Goal: Understand process/instructions: Learn about a topic

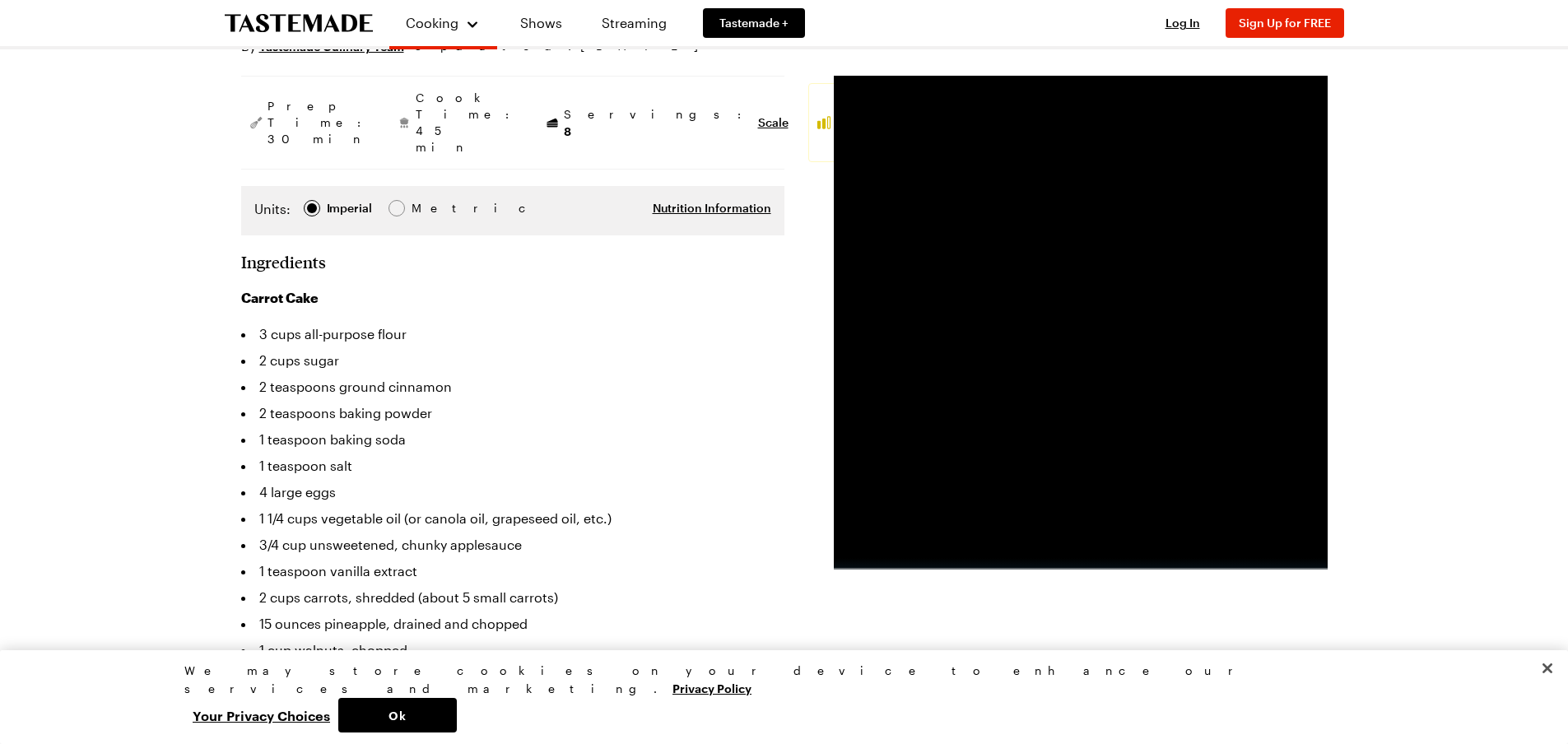
scroll to position [247, 0]
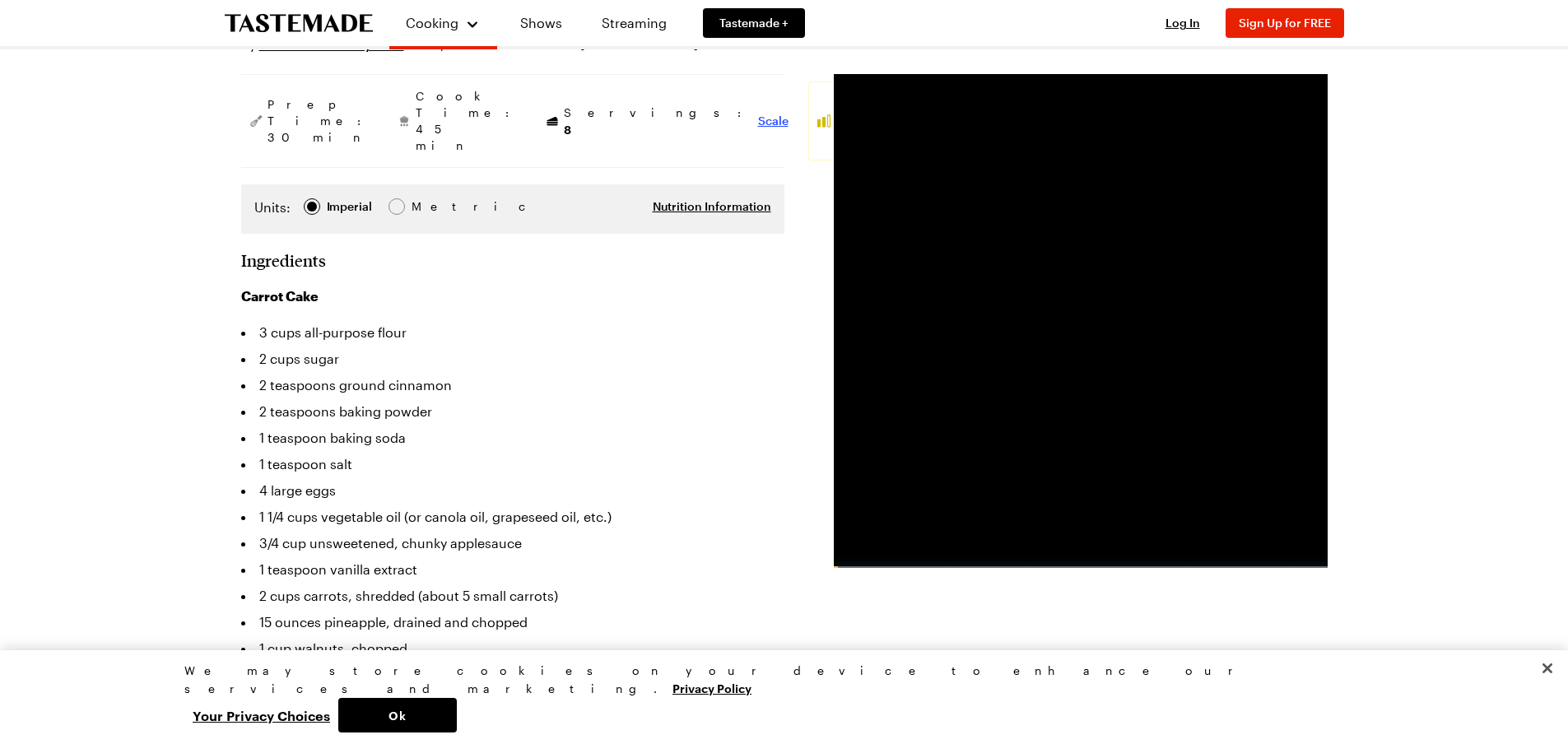
click at [758, 112] on span "Scale" at bounding box center [773, 121] width 31 height 17
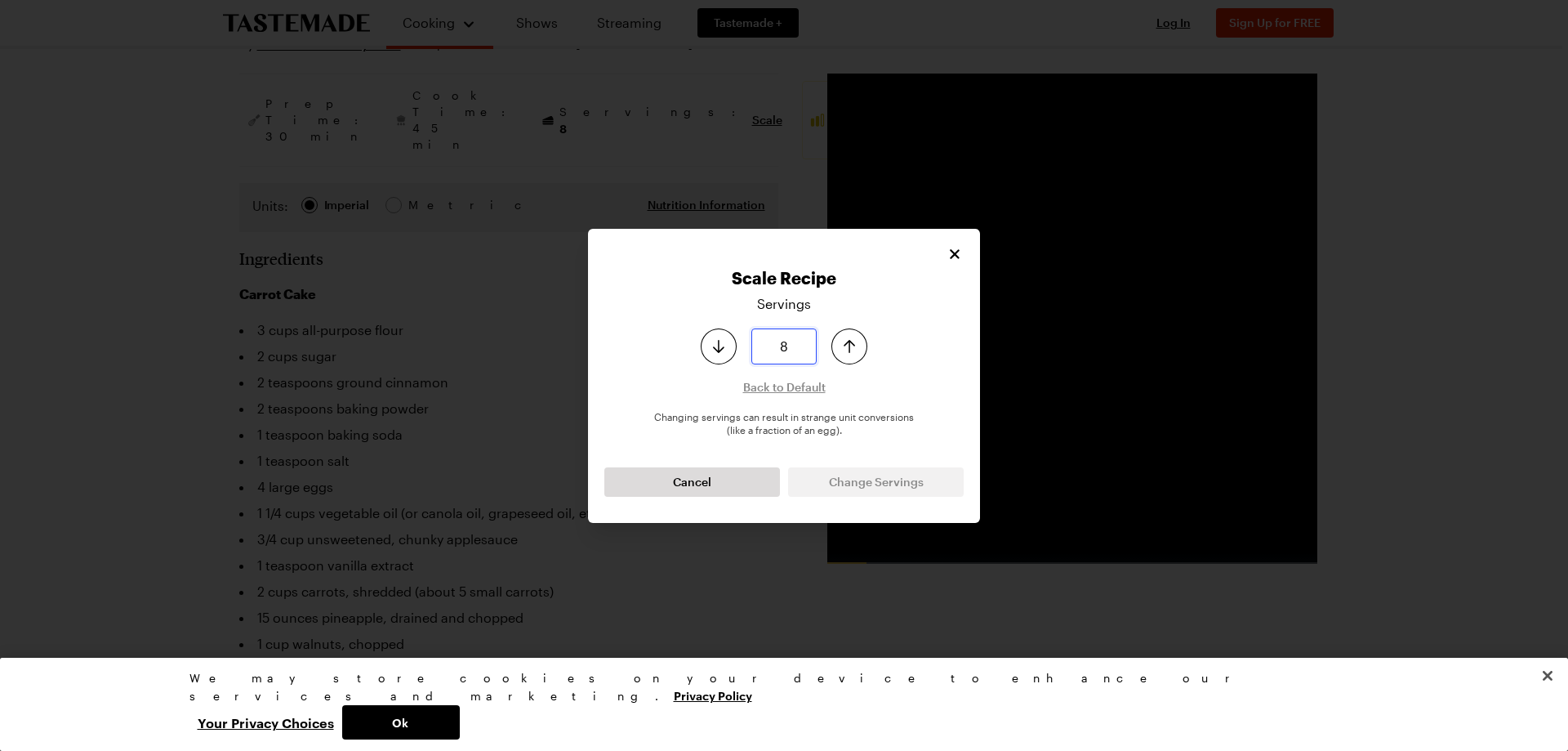
click at [807, 354] on input "8" at bounding box center [784, 346] width 66 height 36
type input "64"
click at [898, 492] on button "Change Servings" at bounding box center [876, 482] width 176 height 30
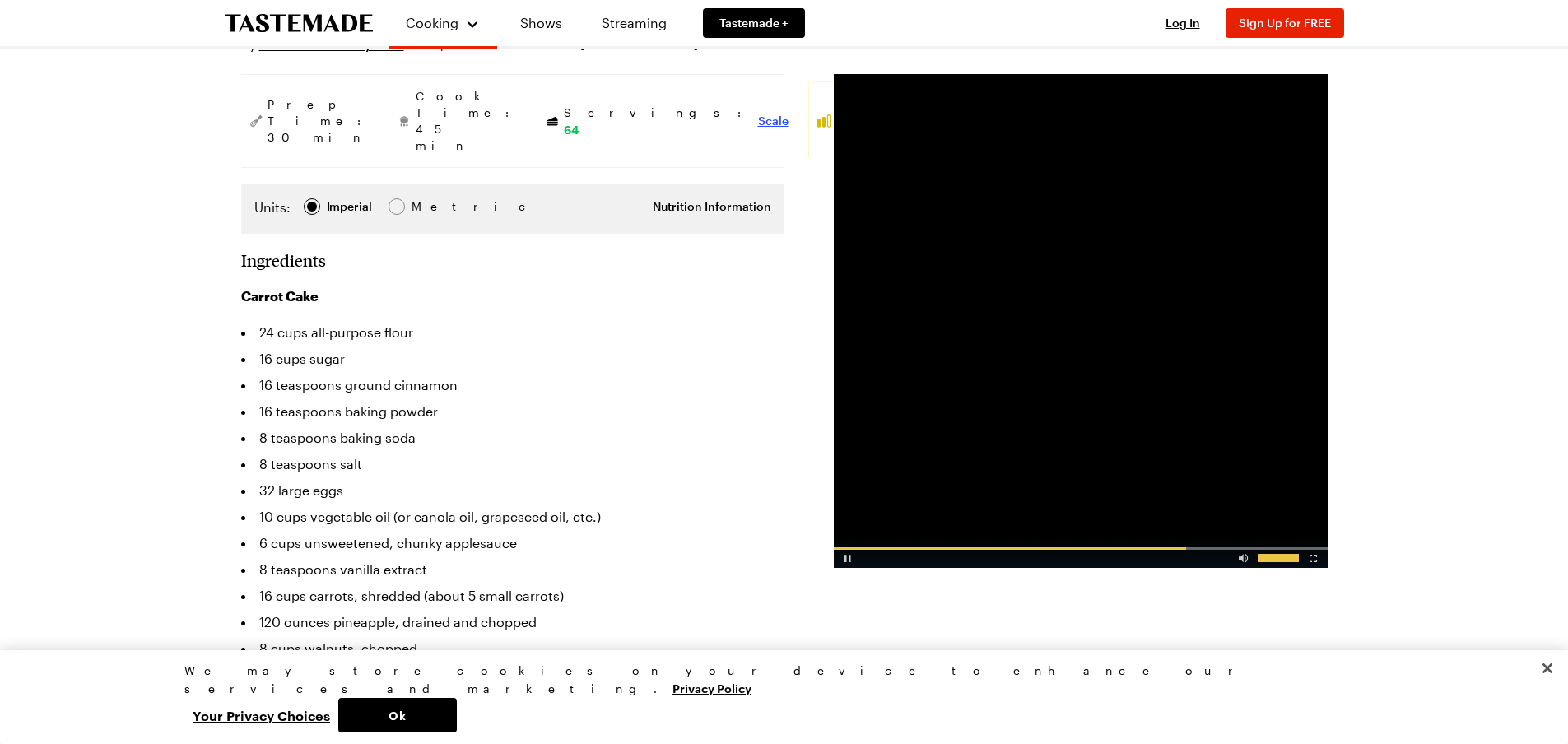
scroll to position [329, 0]
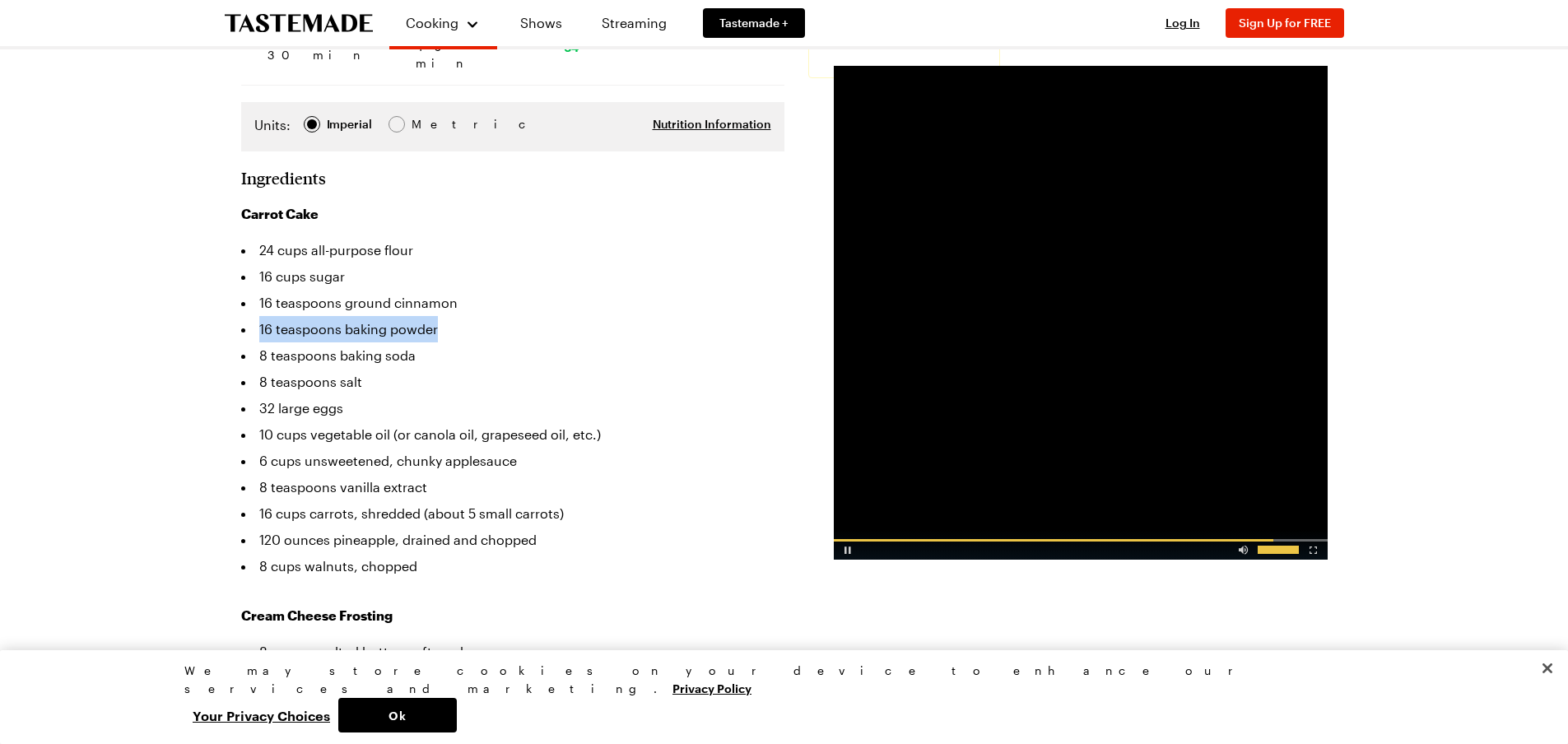
drag, startPoint x: 261, startPoint y: 276, endPoint x: 445, endPoint y: 285, distance: 184.2
click at [445, 316] on li "16 teaspoons baking powder" at bounding box center [513, 329] width 543 height 26
click at [389, 342] on li "8 teaspoons baking soda" at bounding box center [513, 355] width 543 height 26
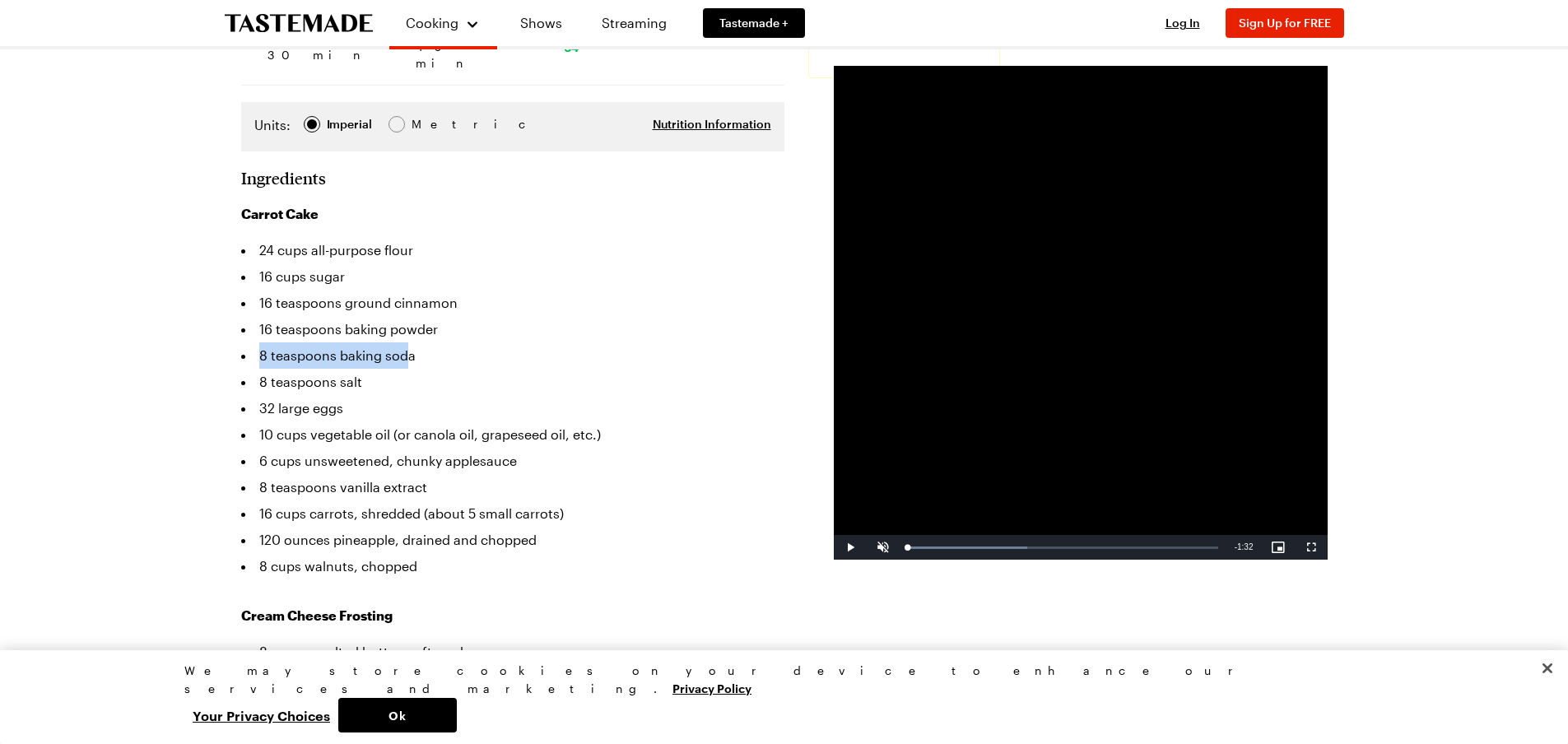
drag, startPoint x: 252, startPoint y: 306, endPoint x: 409, endPoint y: 305, distance: 157.0
click at [409, 342] on li "8 teaspoons baking soda" at bounding box center [513, 355] width 543 height 26
click at [437, 369] on li "8 teaspoons salt" at bounding box center [513, 382] width 543 height 26
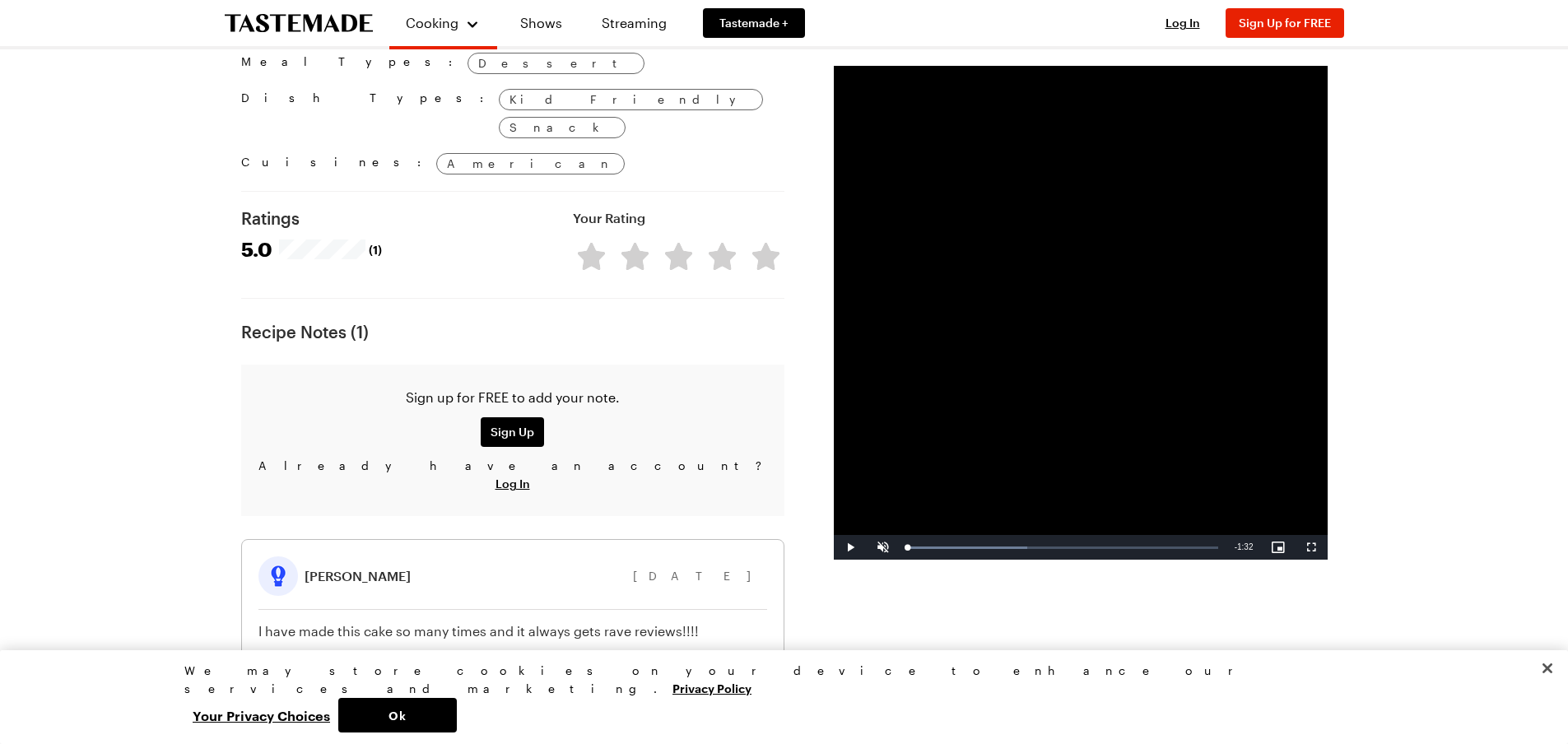
scroll to position [1495, 0]
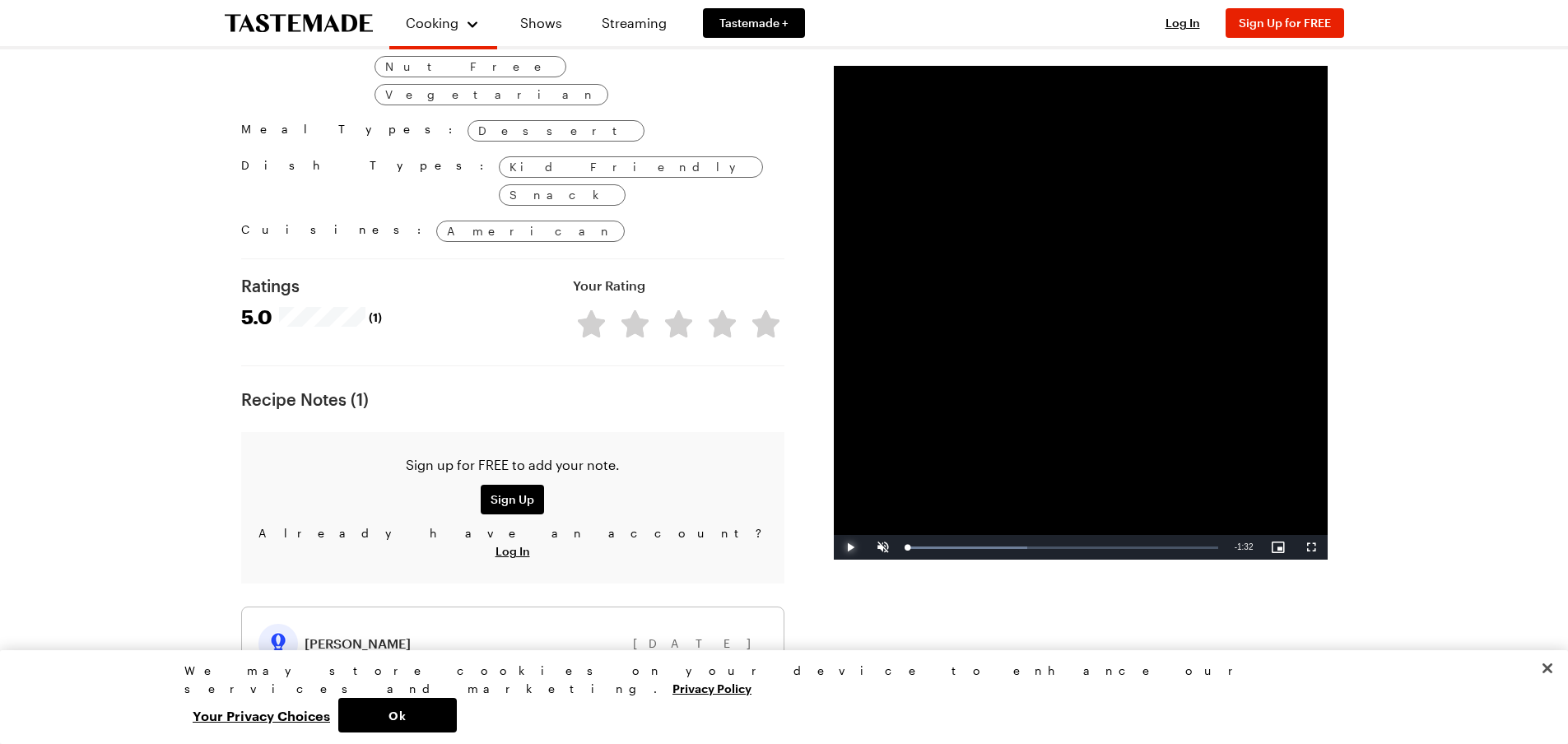
click at [837, 547] on span "Video Player" at bounding box center [850, 547] width 33 height 0
drag, startPoint x: 1058, startPoint y: 543, endPoint x: 1003, endPoint y: 551, distance: 55.6
click at [1010, 550] on div "0:31" at bounding box center [960, 547] width 105 height 4
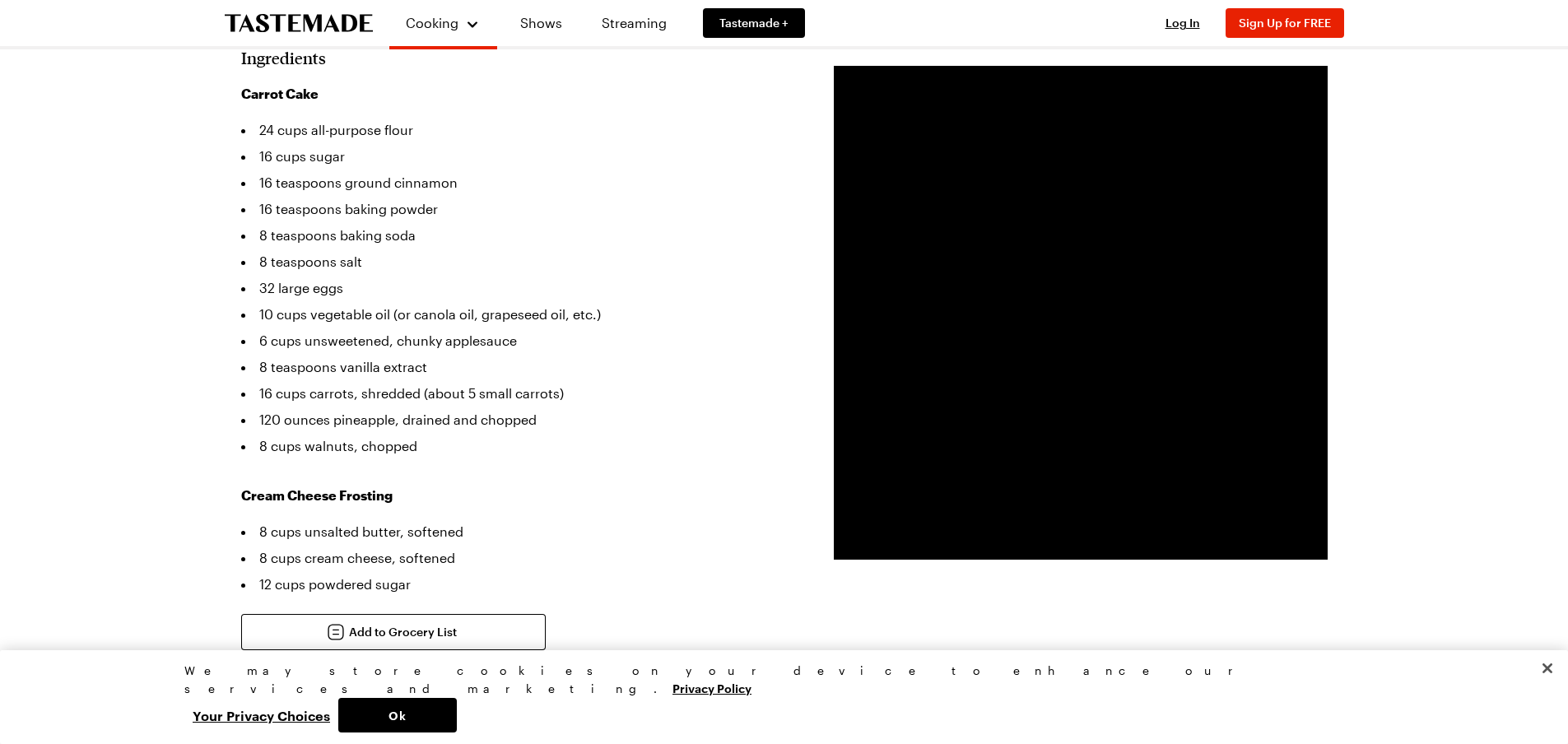
scroll to position [590, 0]
